Goal: Task Accomplishment & Management: Use online tool/utility

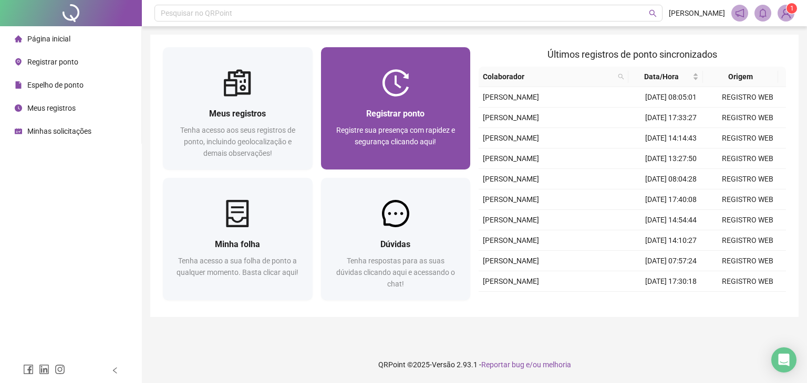
drag, startPoint x: 0, startPoint y: 0, endPoint x: 433, endPoint y: 138, distance: 454.3
click at [433, 138] on span "Registre sua presença com rapidez e segurança clicando aqui!" at bounding box center [395, 136] width 119 height 20
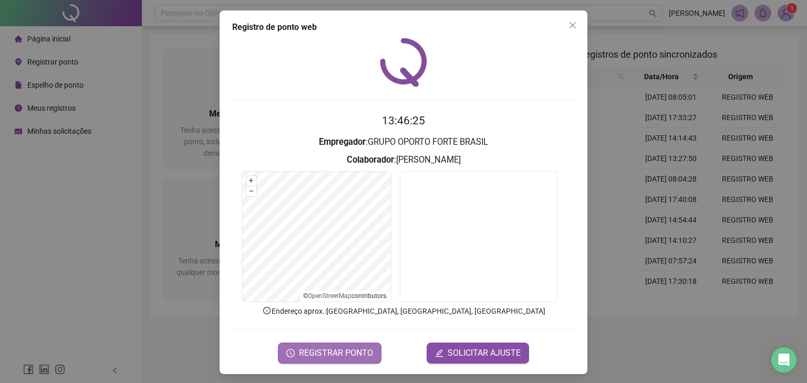
click at [303, 347] on span "REGISTRAR PONTO" at bounding box center [336, 353] width 74 height 13
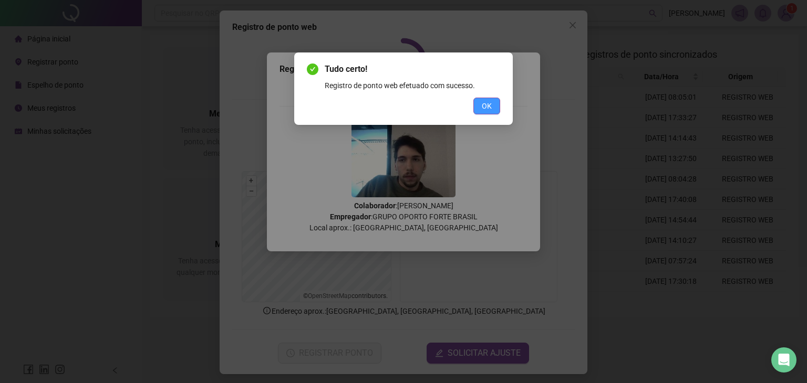
click at [492, 98] on button "OK" at bounding box center [486, 106] width 27 height 17
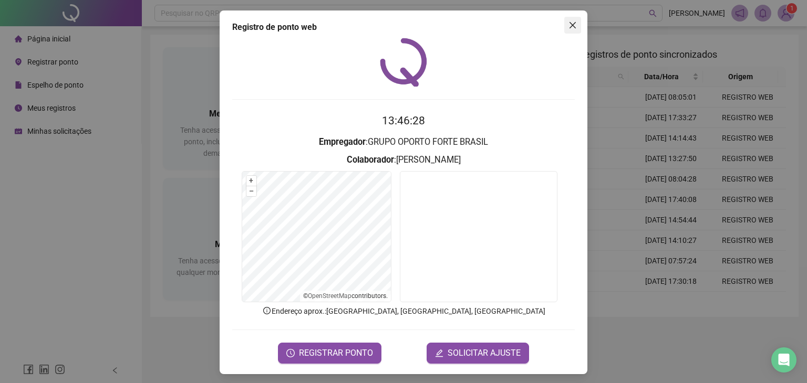
click at [574, 24] on span "Close" at bounding box center [572, 25] width 17 height 8
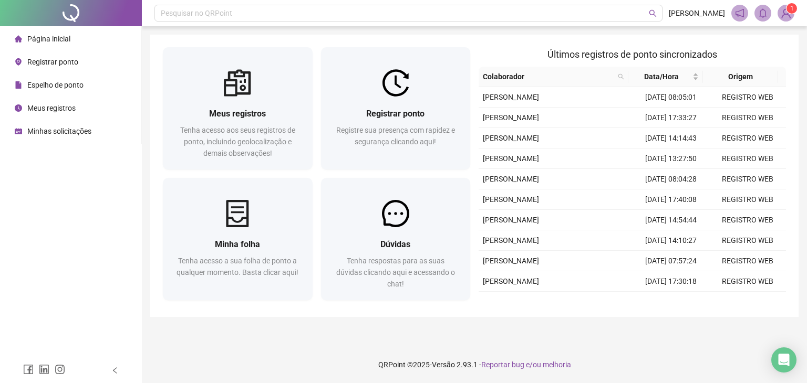
click at [57, 42] on span "Página inicial" at bounding box center [48, 39] width 43 height 8
click at [53, 91] on div "Espelho de ponto" at bounding box center [49, 85] width 69 height 21
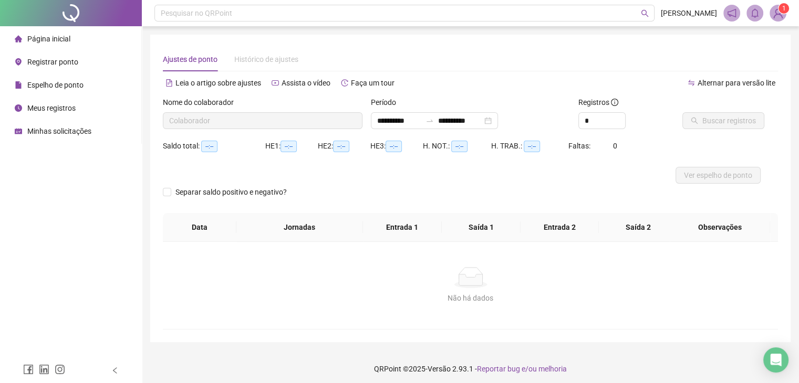
type input "**********"
click at [56, 48] on div "Página inicial" at bounding box center [43, 38] width 56 height 21
